Goal: Task Accomplishment & Management: Manage account settings

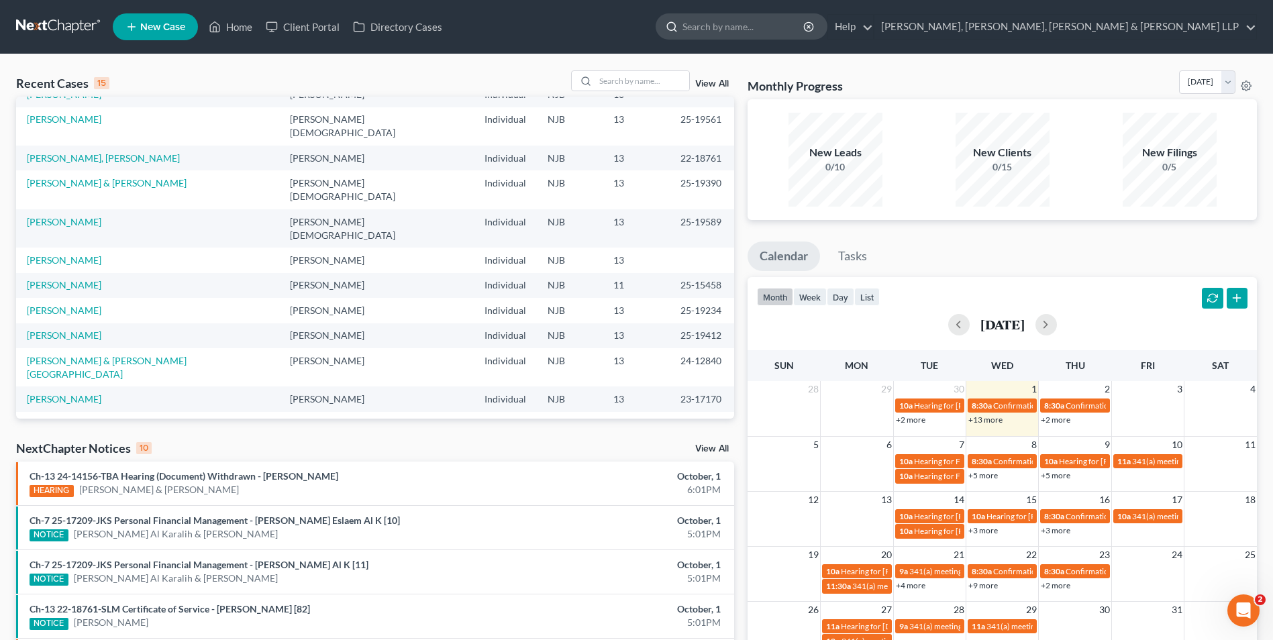
click at [806, 27] on input "search" at bounding box center [744, 26] width 123 height 25
type input "a"
type input "[PERSON_NAME]"
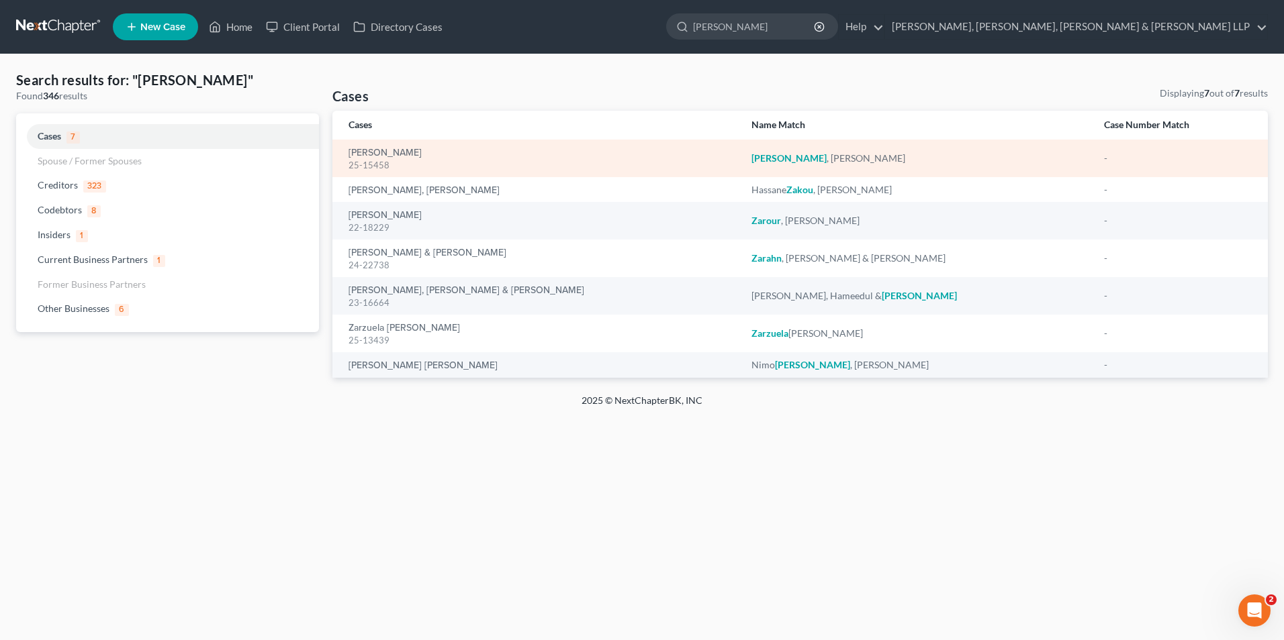
click at [751, 160] on em "[PERSON_NAME]" at bounding box center [788, 157] width 75 height 11
click at [388, 149] on link "[PERSON_NAME]" at bounding box center [384, 152] width 73 height 9
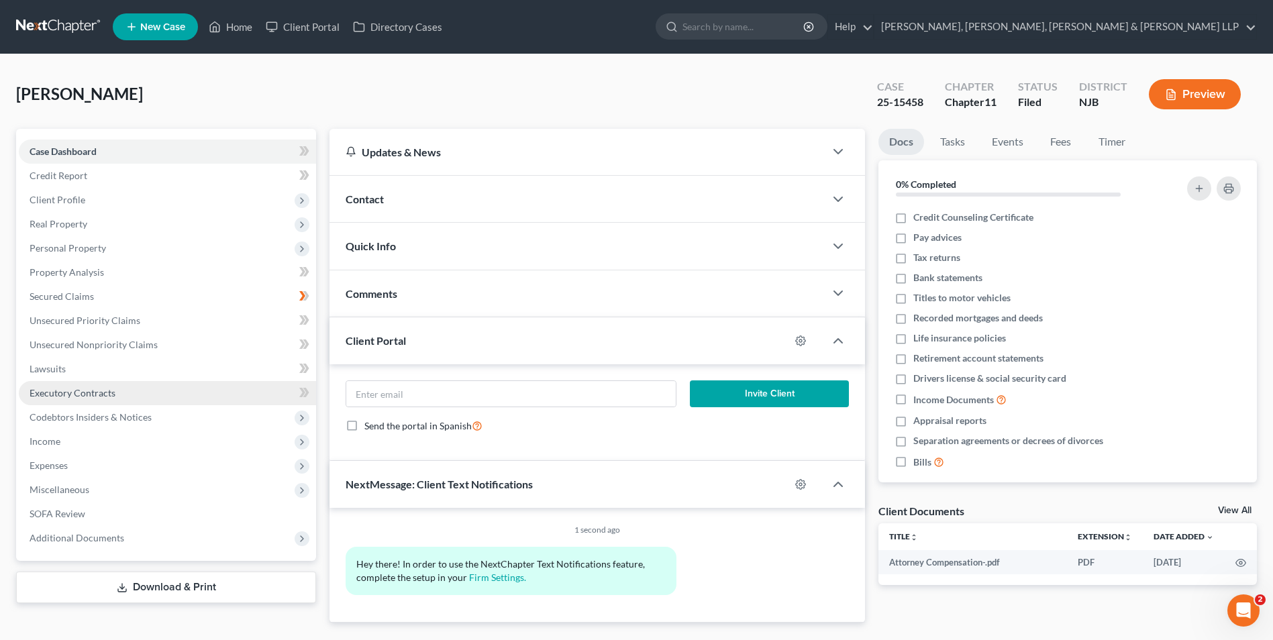
scroll to position [34, 0]
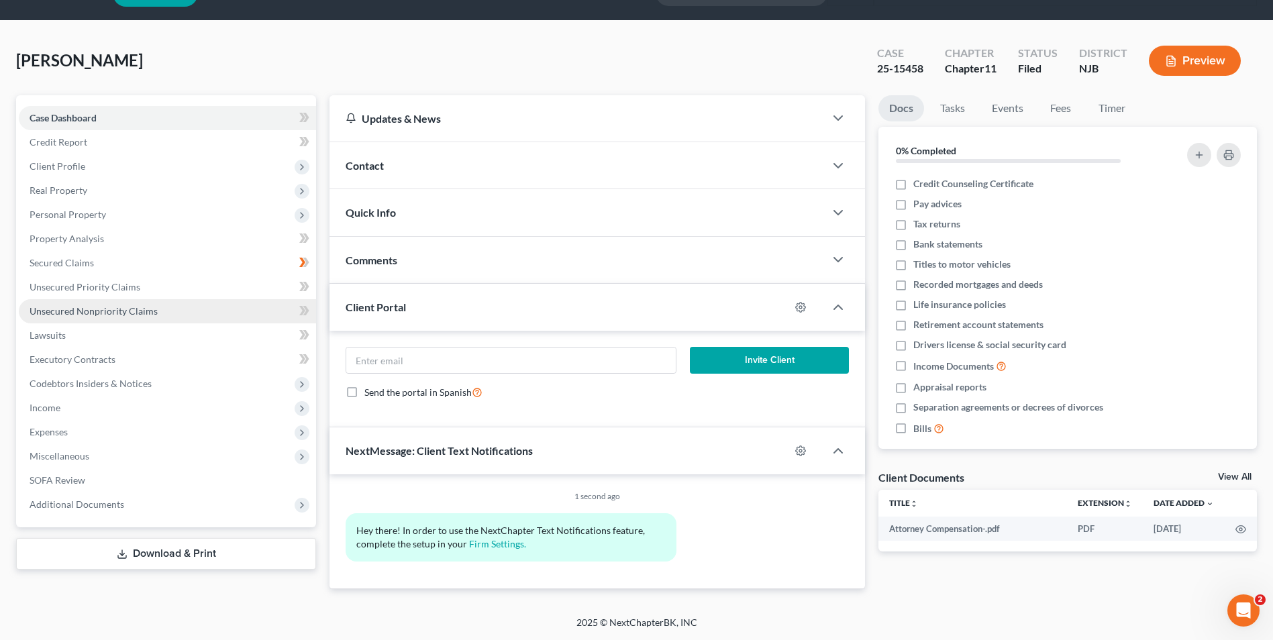
click at [96, 314] on span "Unsecured Nonpriority Claims" at bounding box center [94, 310] width 128 height 11
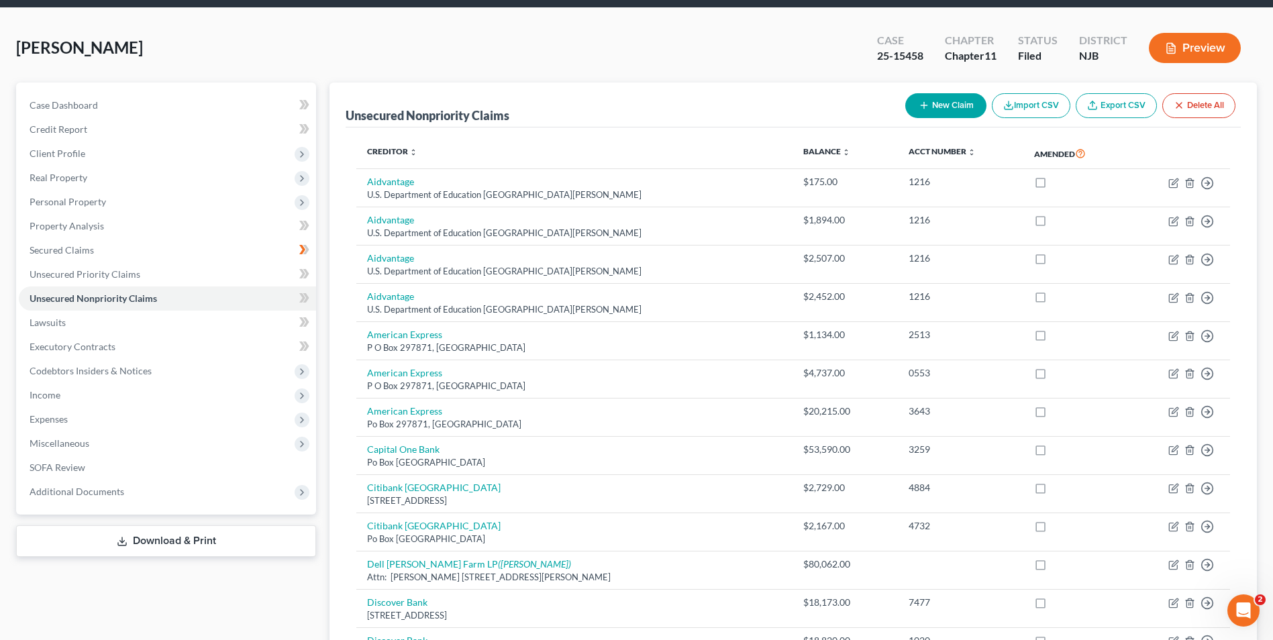
scroll to position [6, 0]
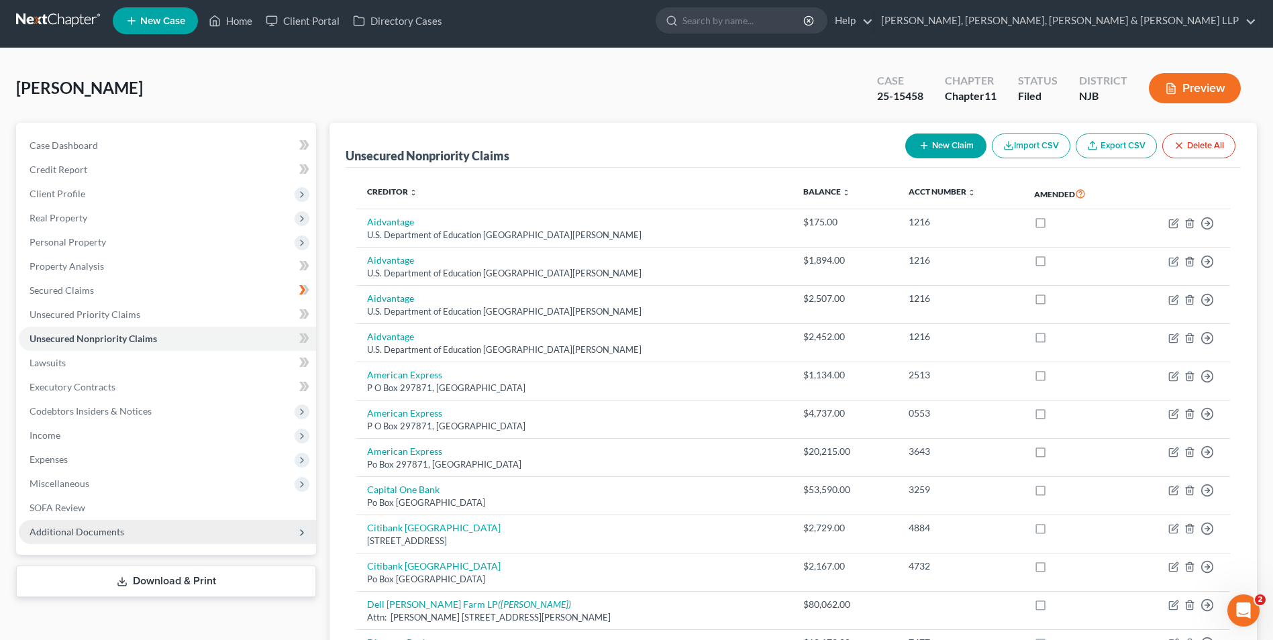
click at [99, 529] on span "Additional Documents" at bounding box center [77, 531] width 95 height 11
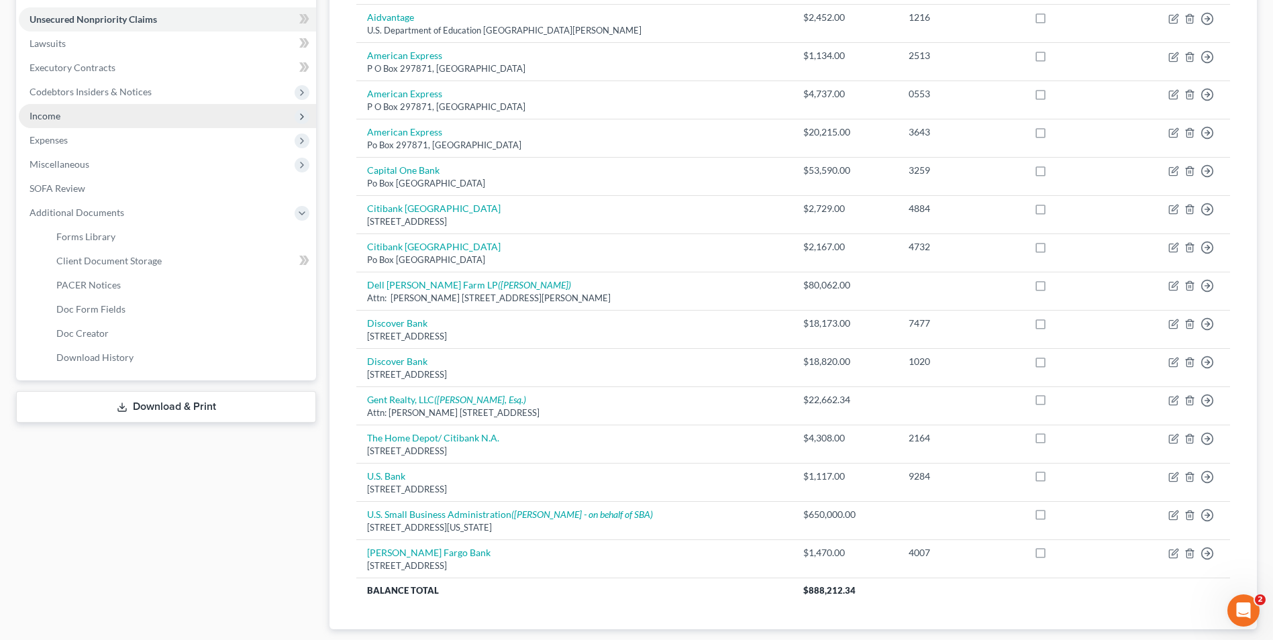
scroll to position [342, 0]
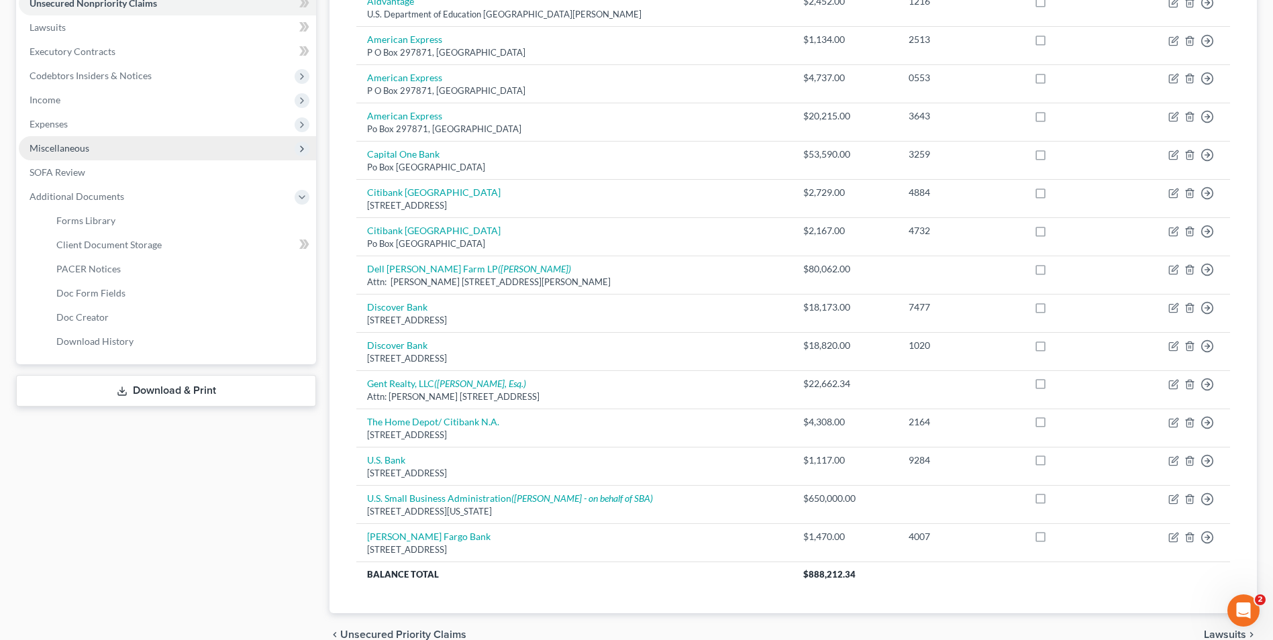
click at [120, 142] on span "Miscellaneous" at bounding box center [167, 148] width 297 height 24
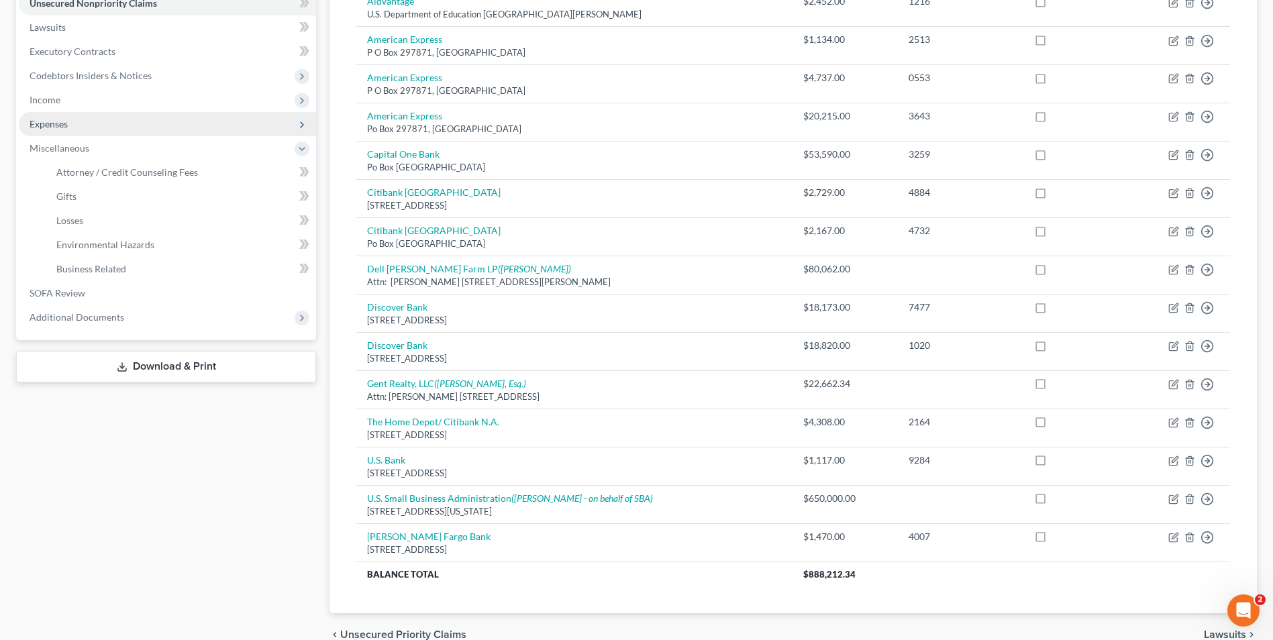
scroll to position [275, 0]
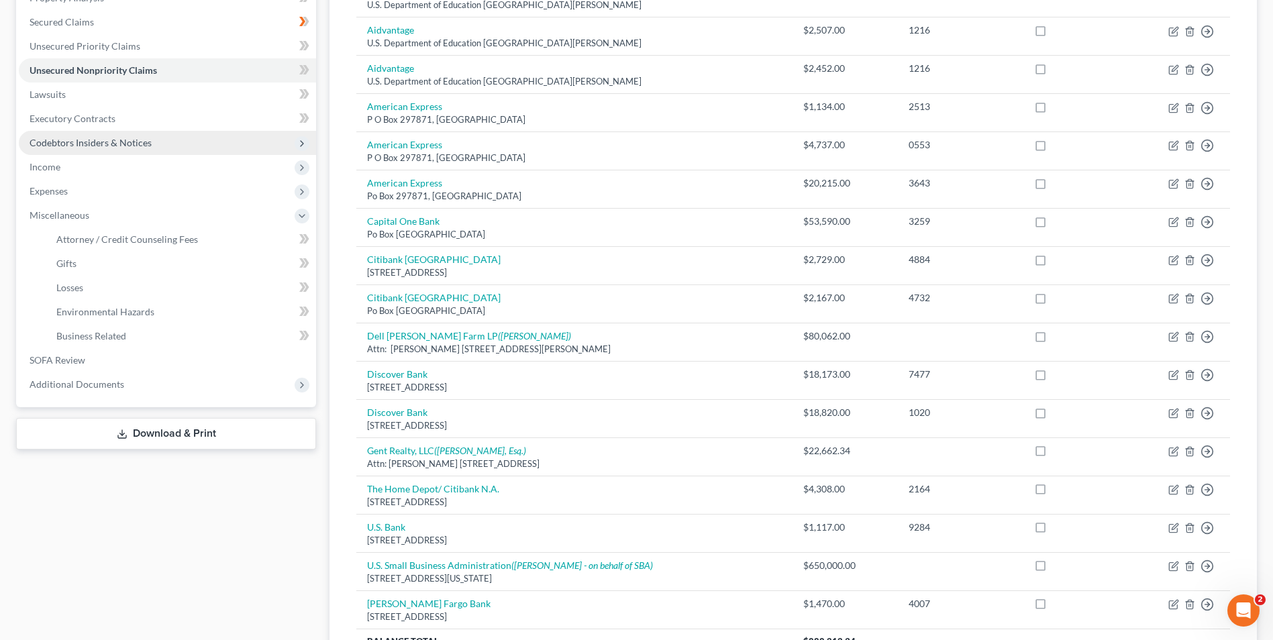
click at [152, 144] on span "Codebtors Insiders & Notices" at bounding box center [167, 143] width 297 height 24
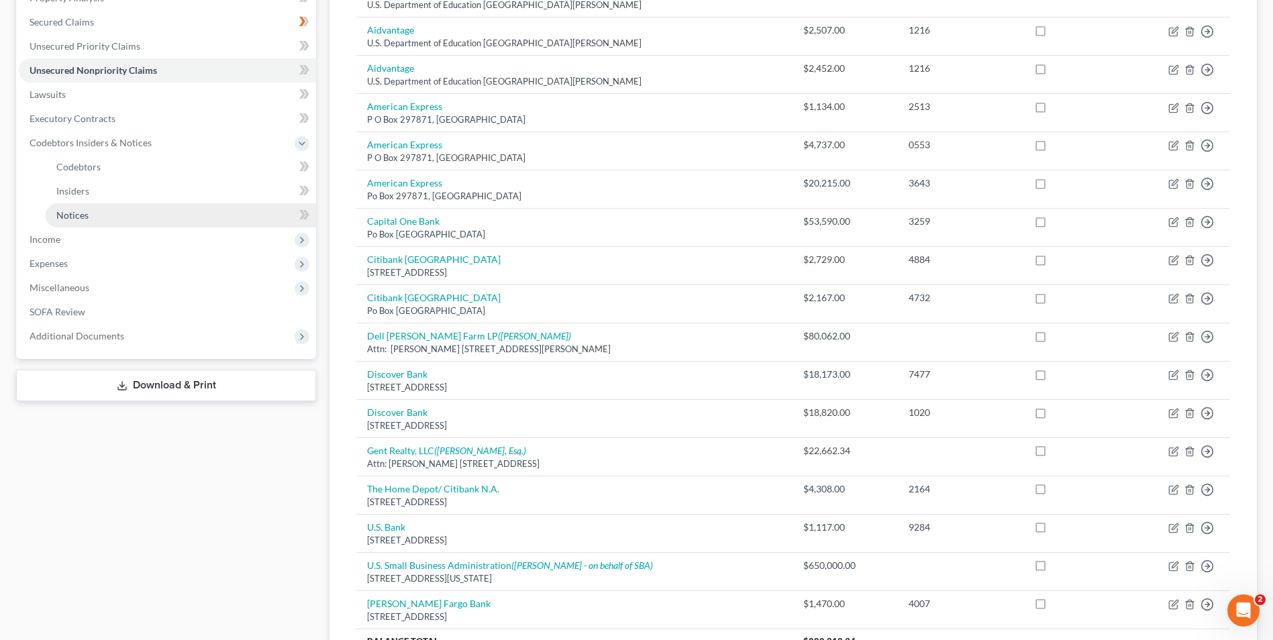
click at [81, 217] on span "Notices" at bounding box center [72, 214] width 32 height 11
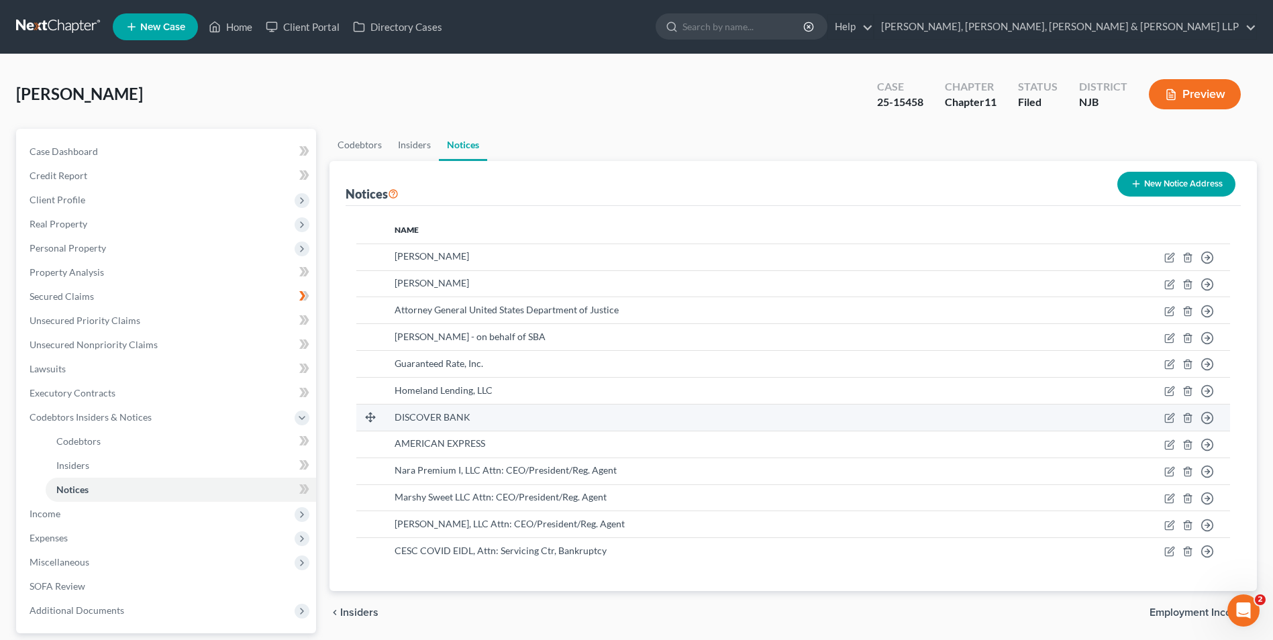
click at [434, 424] on div "DISCOVER BANK" at bounding box center [709, 417] width 628 height 13
click at [440, 420] on span "DISCOVER BANK" at bounding box center [433, 417] width 76 height 11
click at [1169, 421] on icon "button" at bounding box center [1170, 418] width 11 height 11
select select "46"
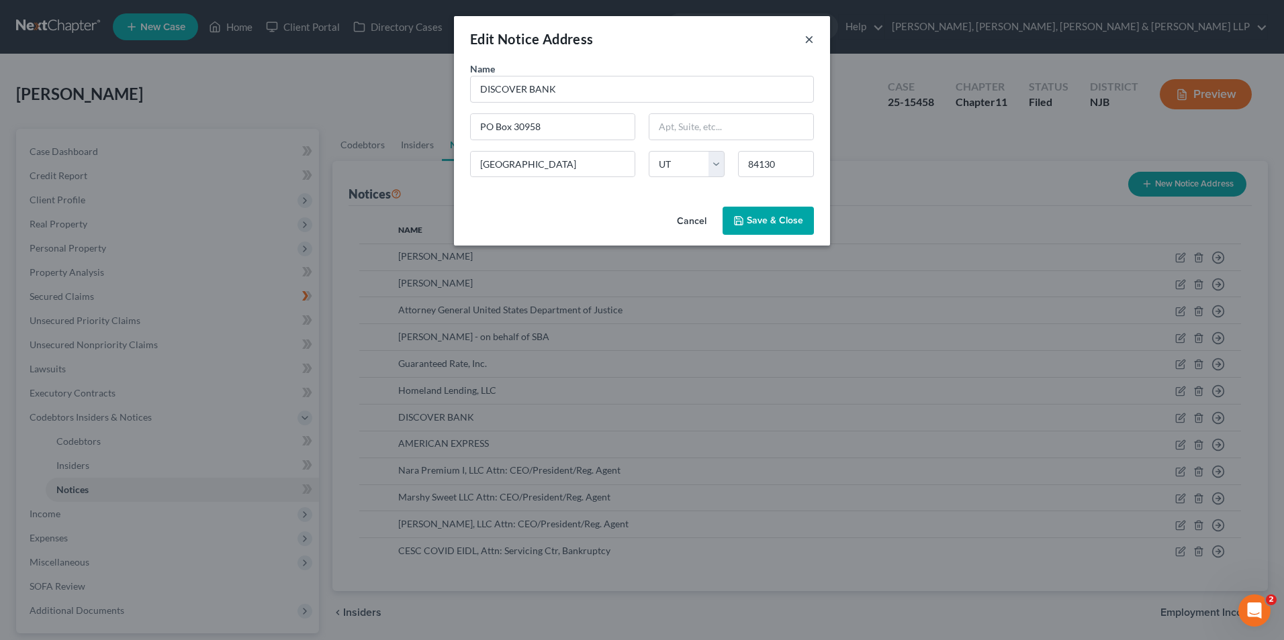
click at [807, 40] on button "×" at bounding box center [808, 39] width 9 height 16
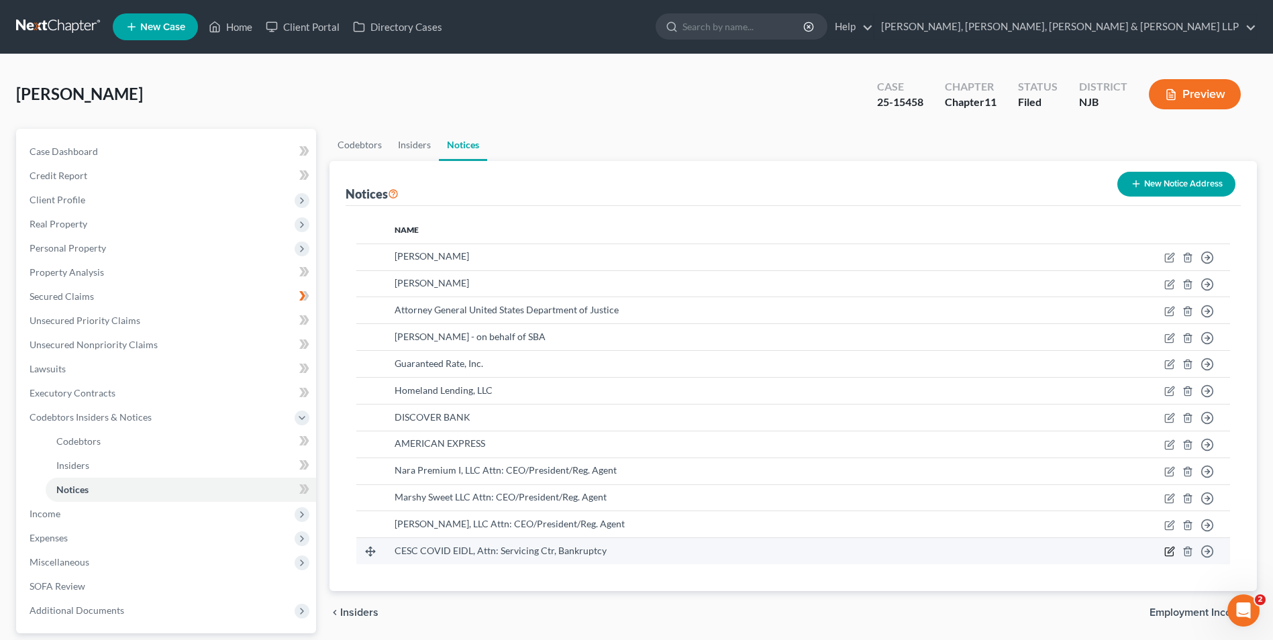
click at [1166, 553] on icon "button" at bounding box center [1169, 552] width 8 height 8
select select "45"
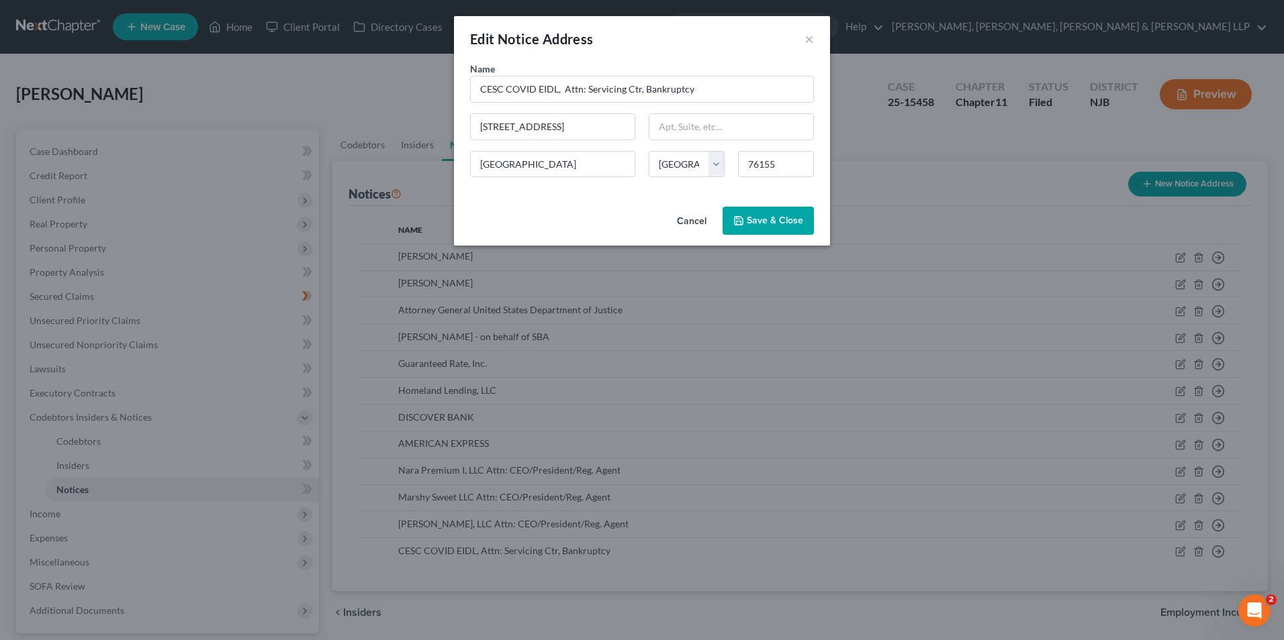
click at [696, 225] on button "Cancel" at bounding box center [691, 221] width 51 height 27
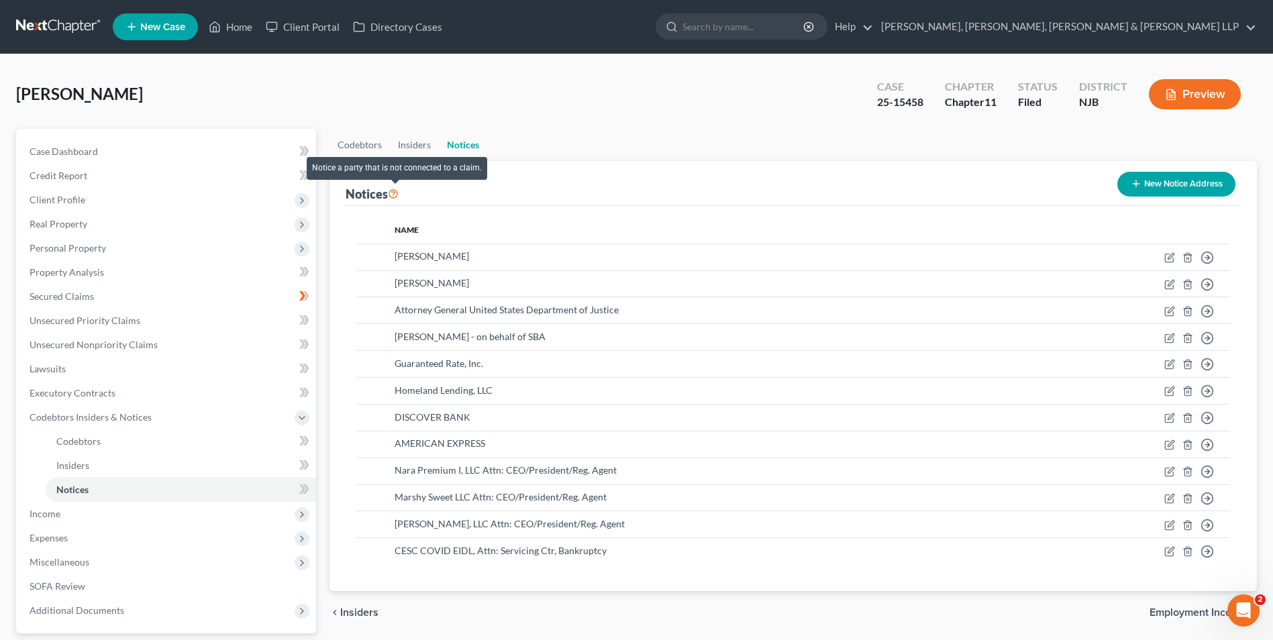
click at [393, 191] on icon at bounding box center [393, 193] width 11 height 13
click at [395, 192] on icon at bounding box center [393, 193] width 11 height 13
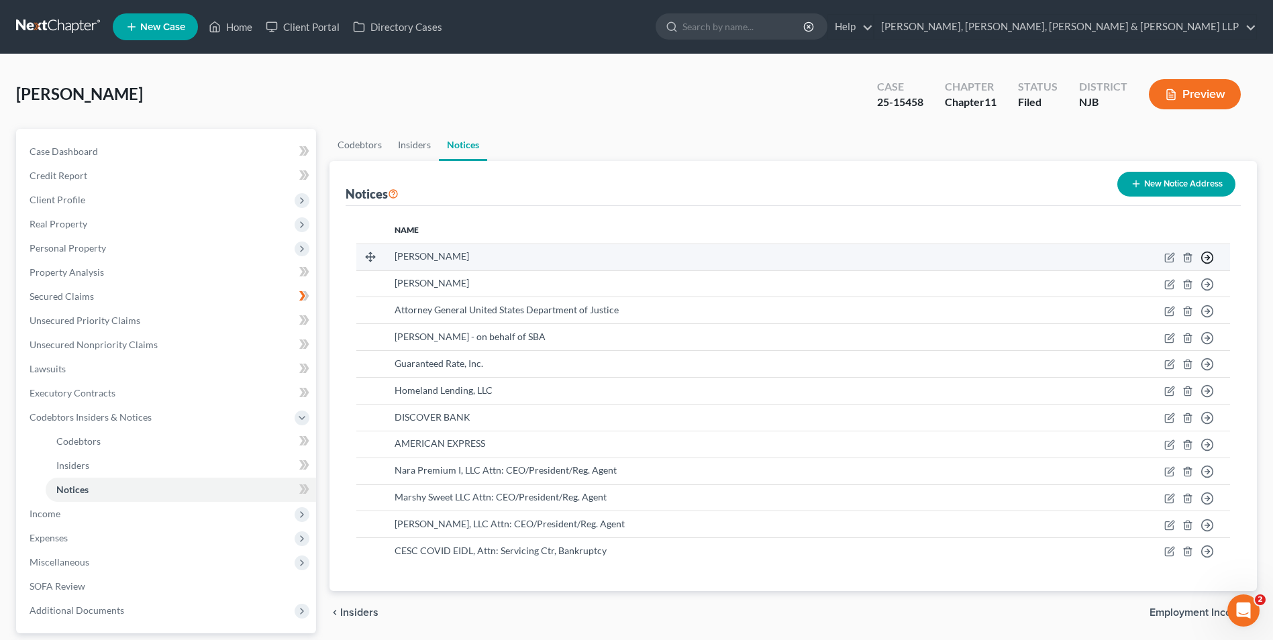
click at [1210, 259] on icon "button" at bounding box center [1207, 257] width 13 height 13
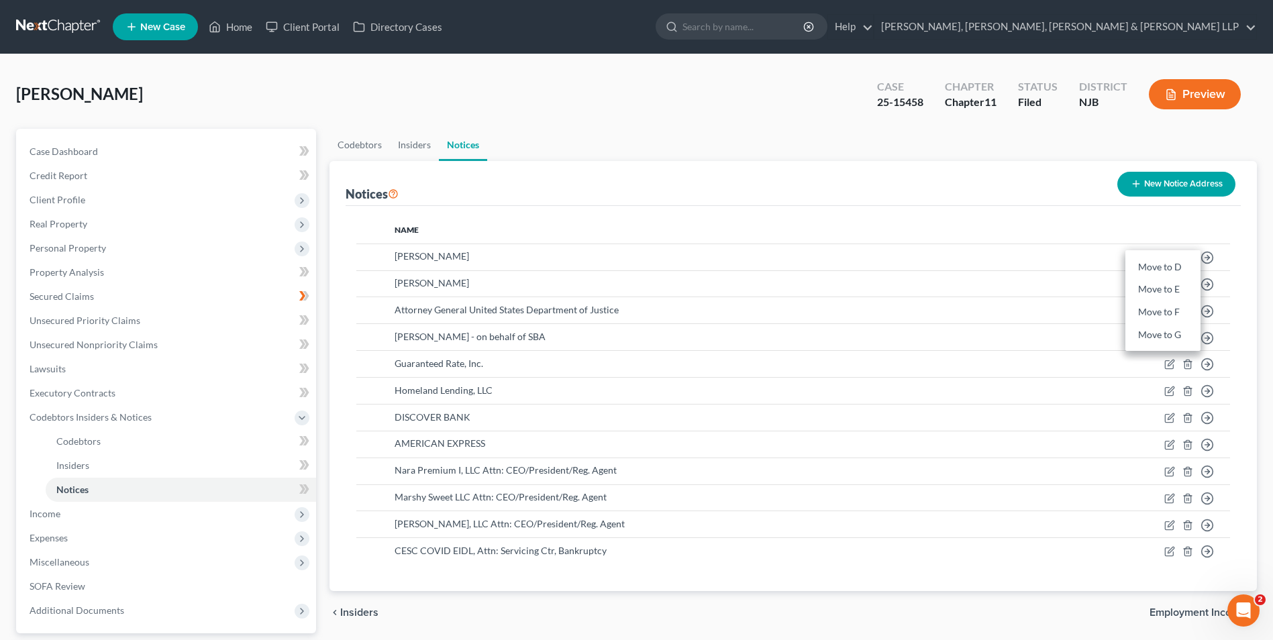
click at [1144, 229] on th at bounding box center [1131, 230] width 197 height 27
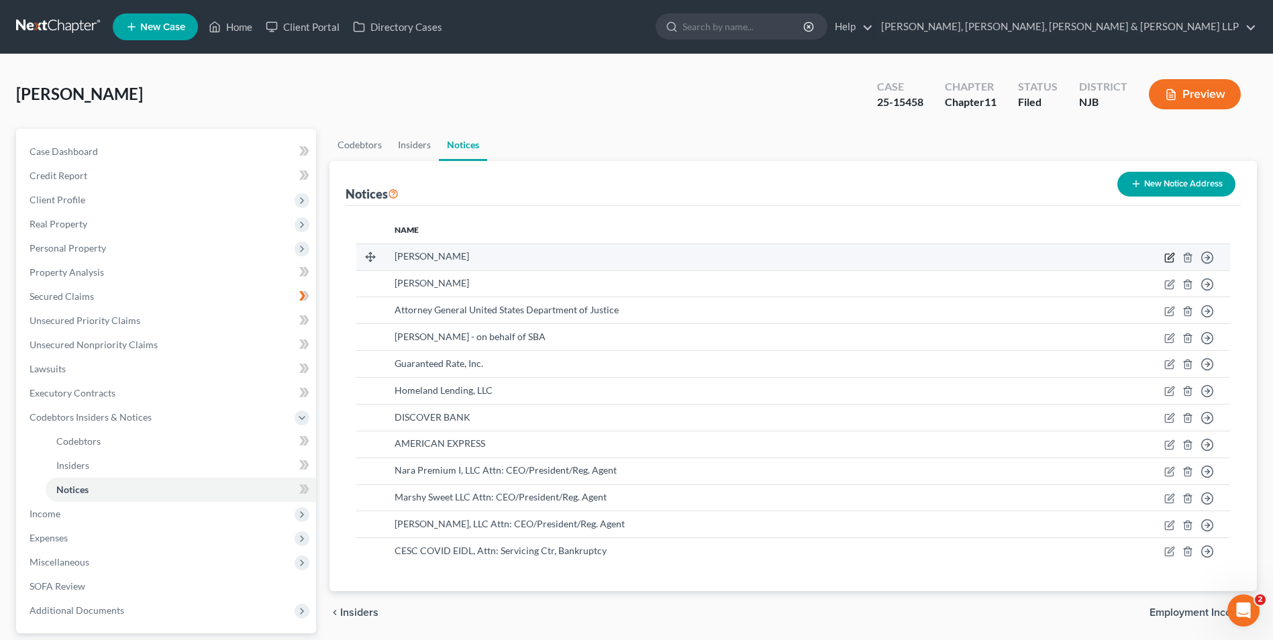
click at [1165, 258] on icon "button" at bounding box center [1170, 257] width 11 height 11
select select "33"
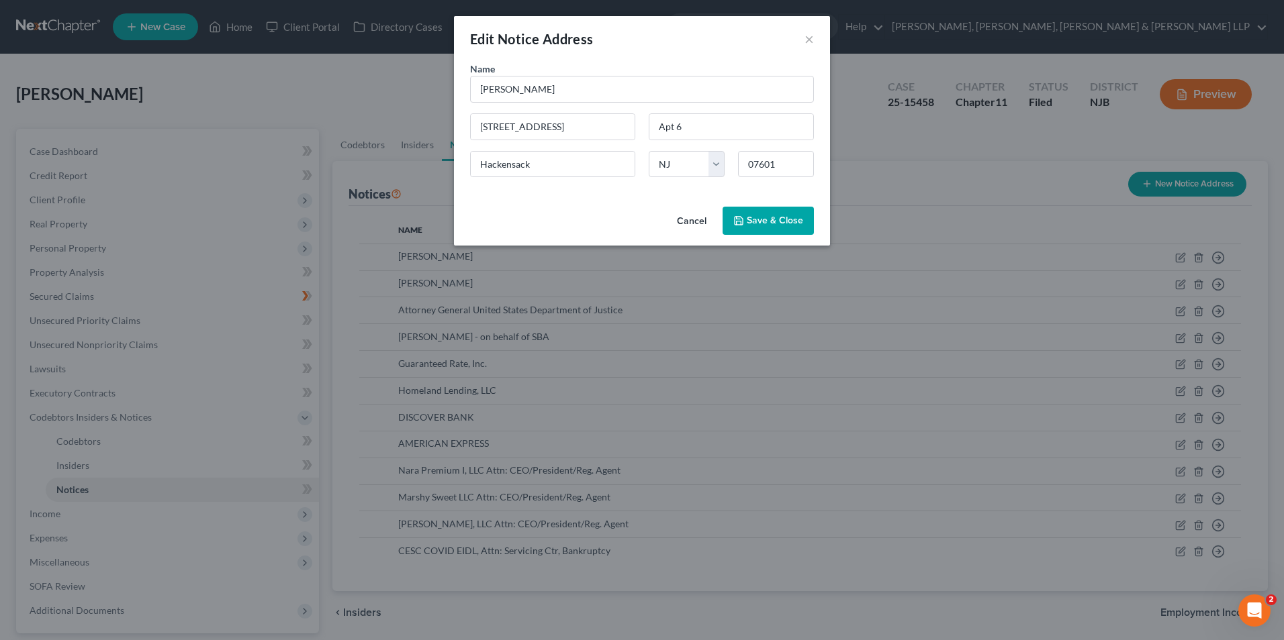
click at [703, 220] on button "Cancel" at bounding box center [691, 221] width 51 height 27
